Goal: Task Accomplishment & Management: Manage account settings

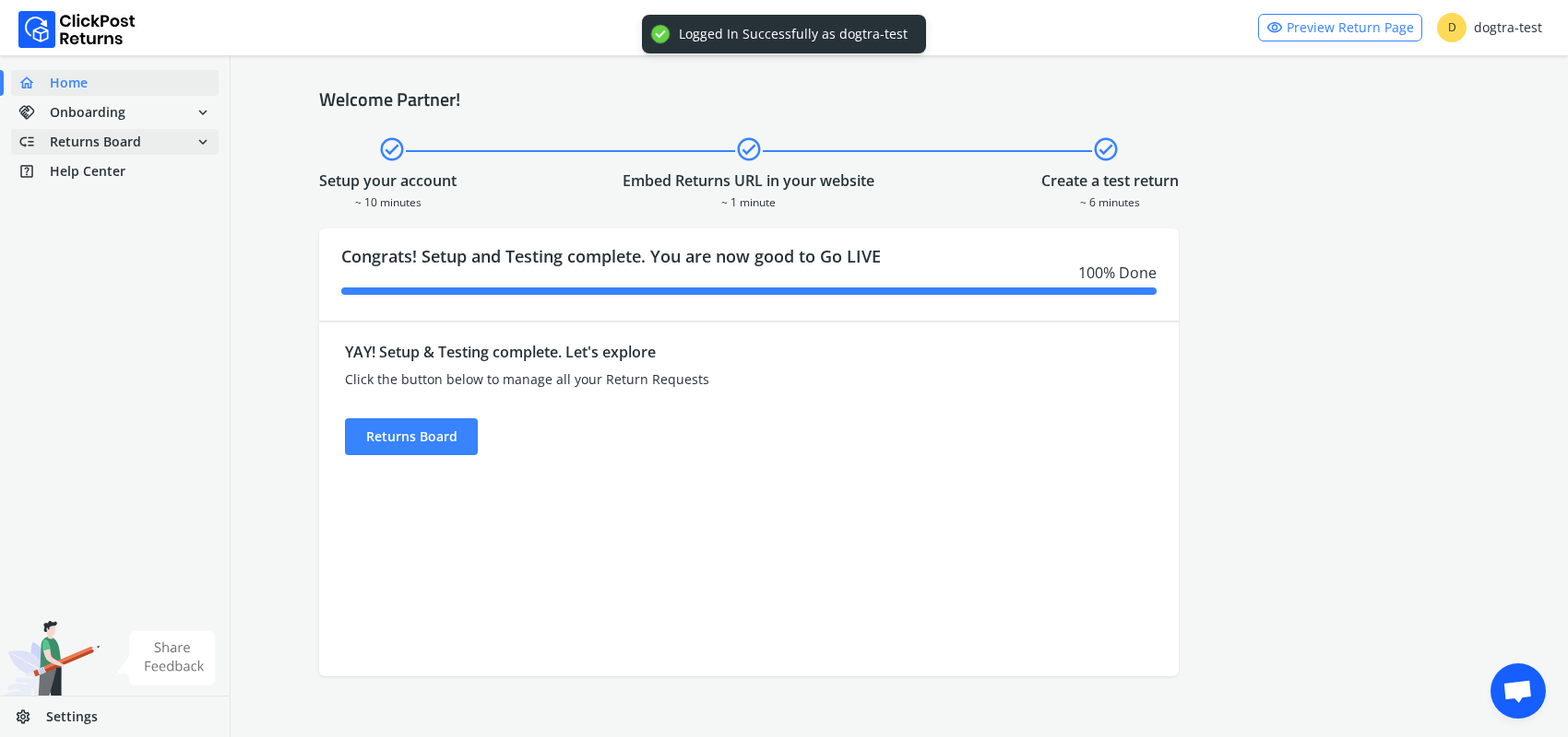
click at [123, 142] on span "Returns Board" at bounding box center [95, 141] width 91 height 18
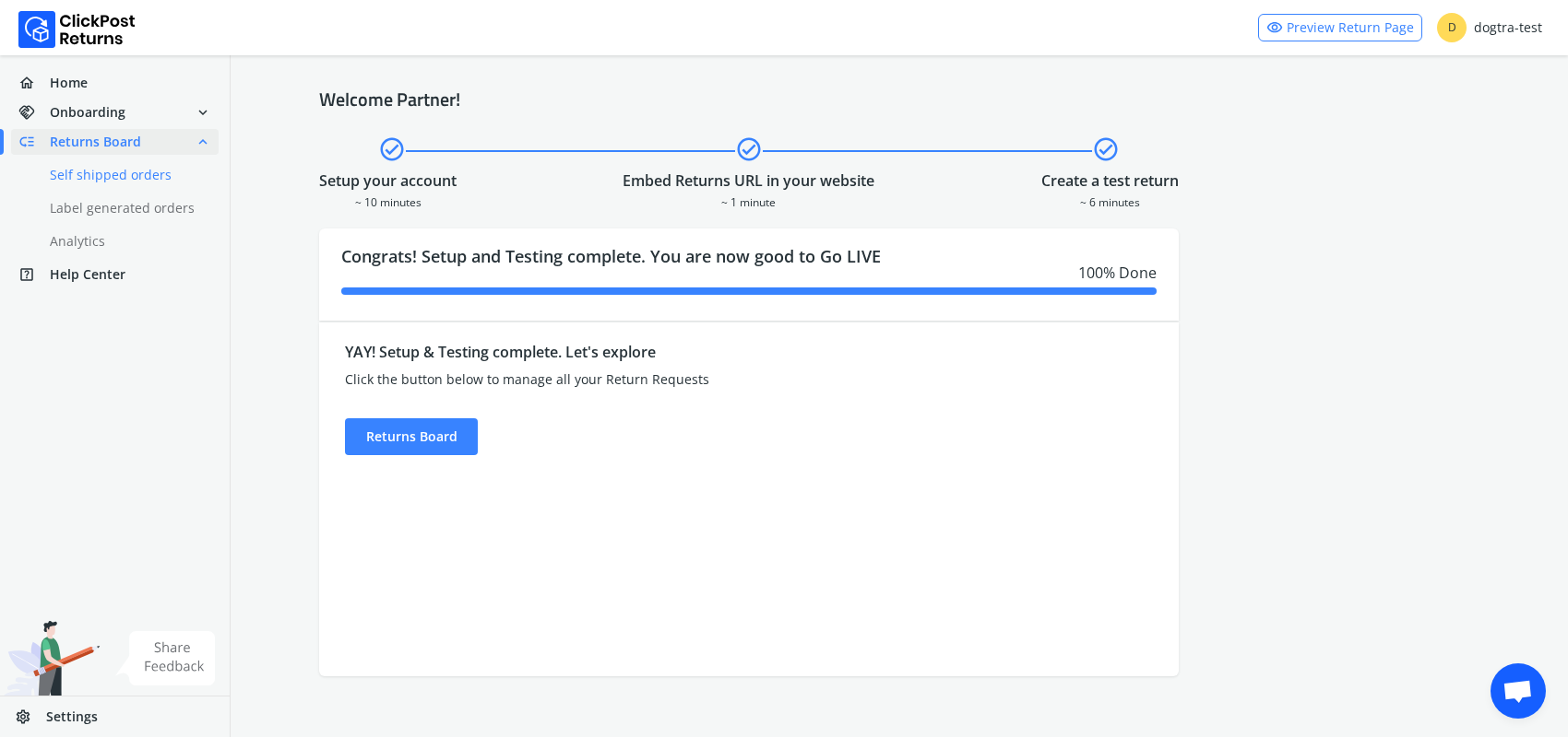
click at [115, 173] on link "done Self shipped orders" at bounding box center [126, 174] width 229 height 26
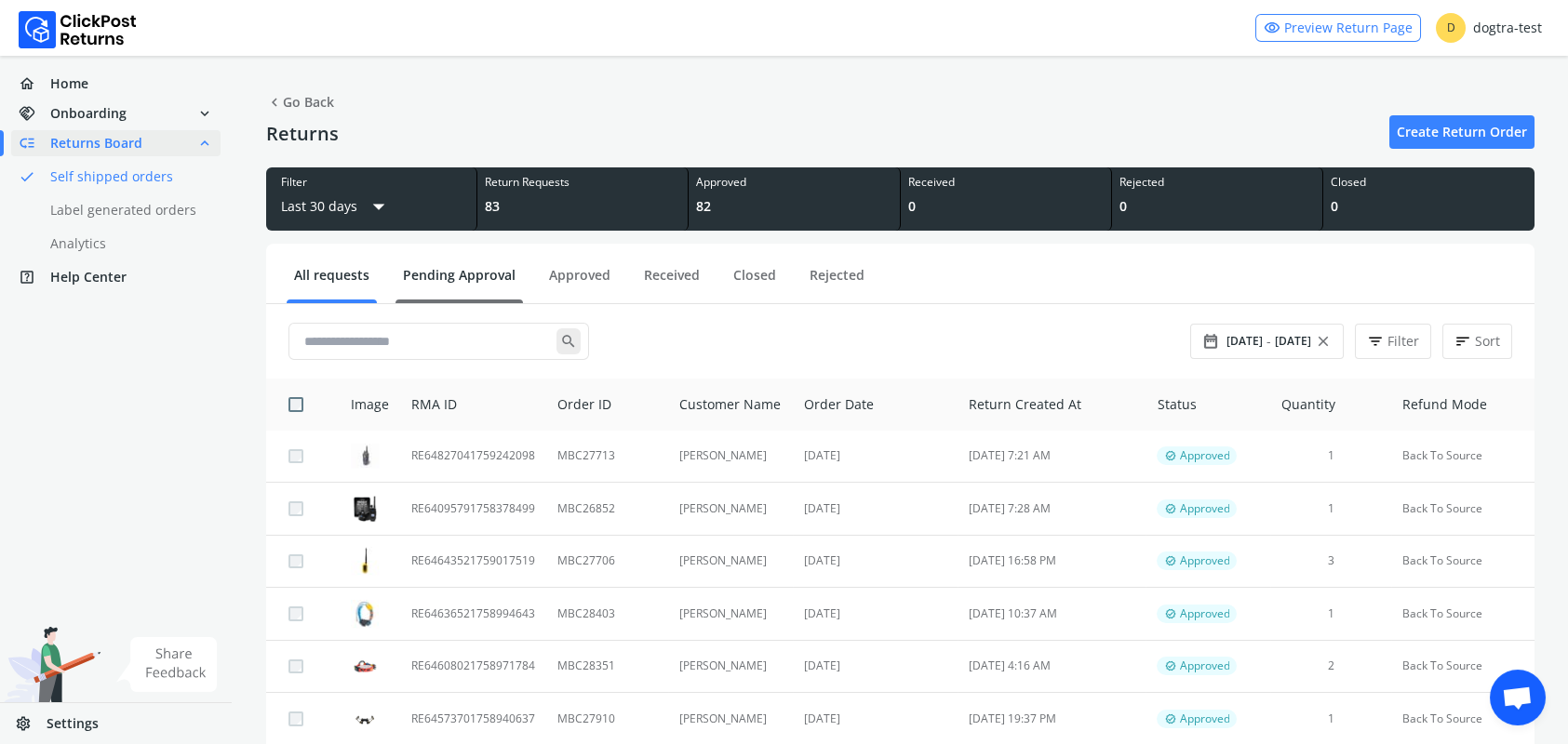
click at [433, 274] on link "Pending Approval" at bounding box center [459, 283] width 128 height 33
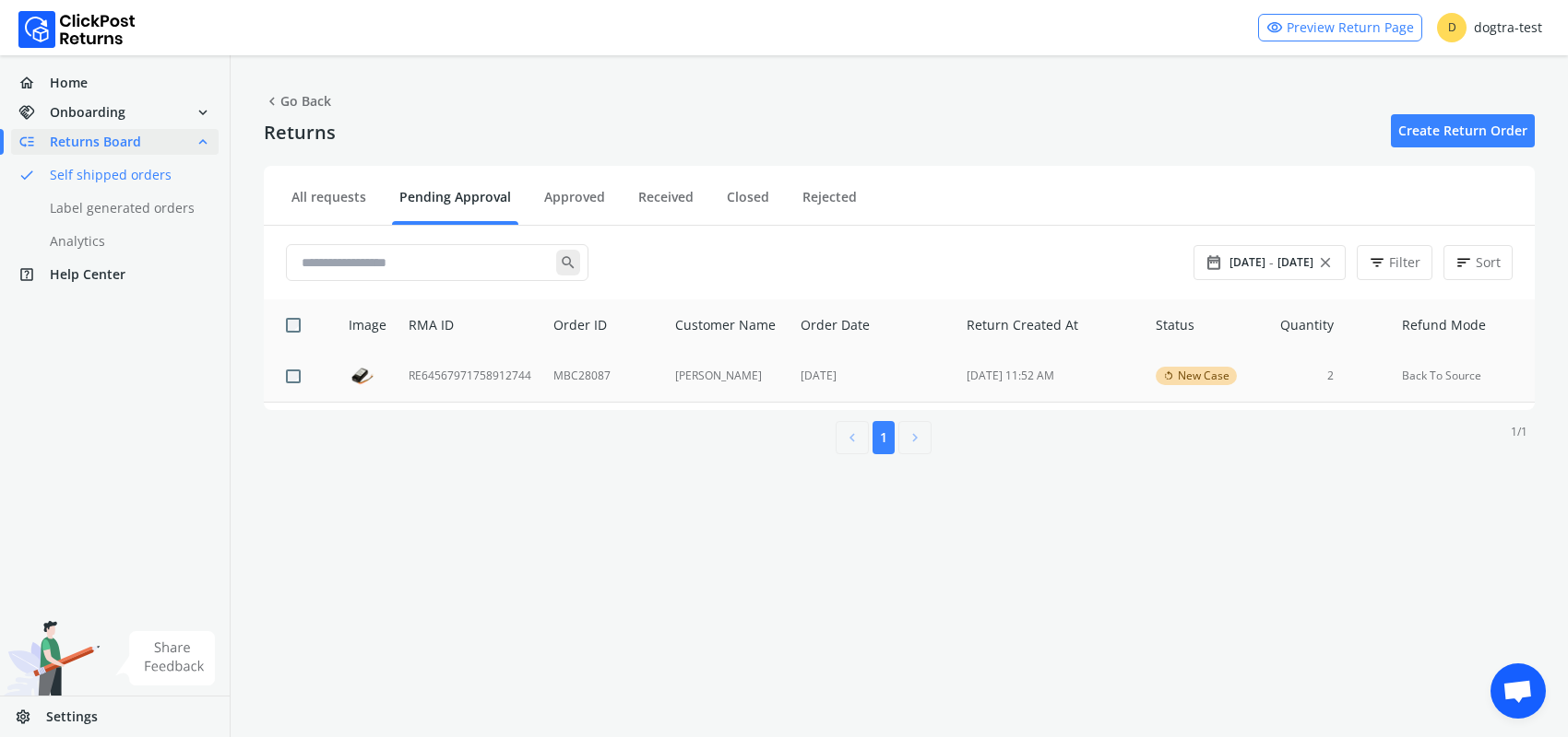
click at [439, 374] on td "RE64567971758912744" at bounding box center [470, 377] width 145 height 52
